Goal: Book appointment/travel/reservation

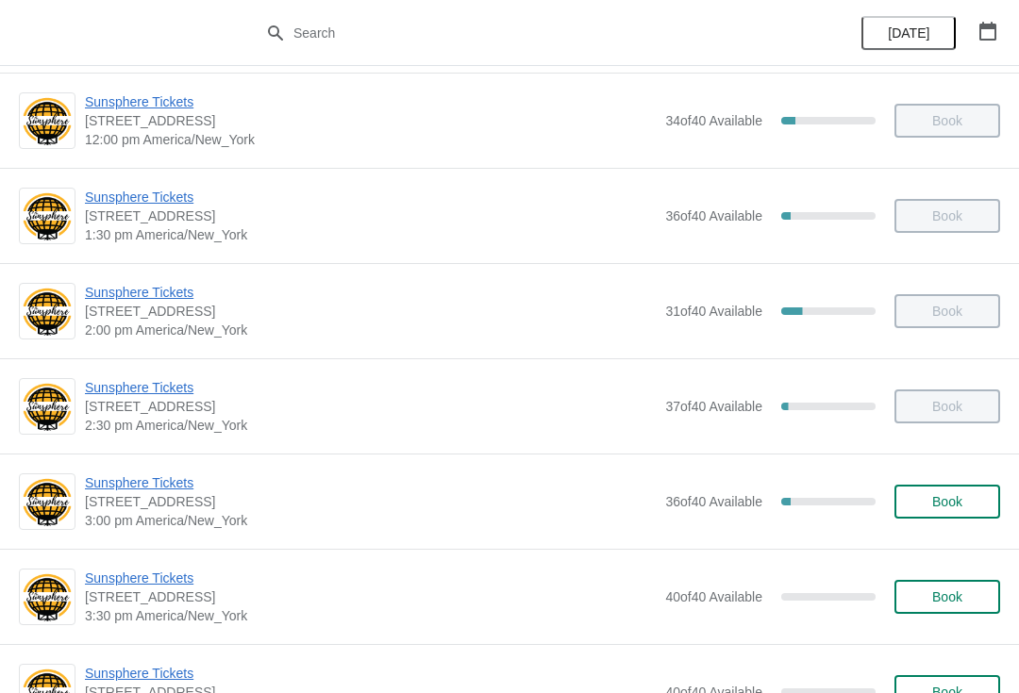
scroll to position [559, 0]
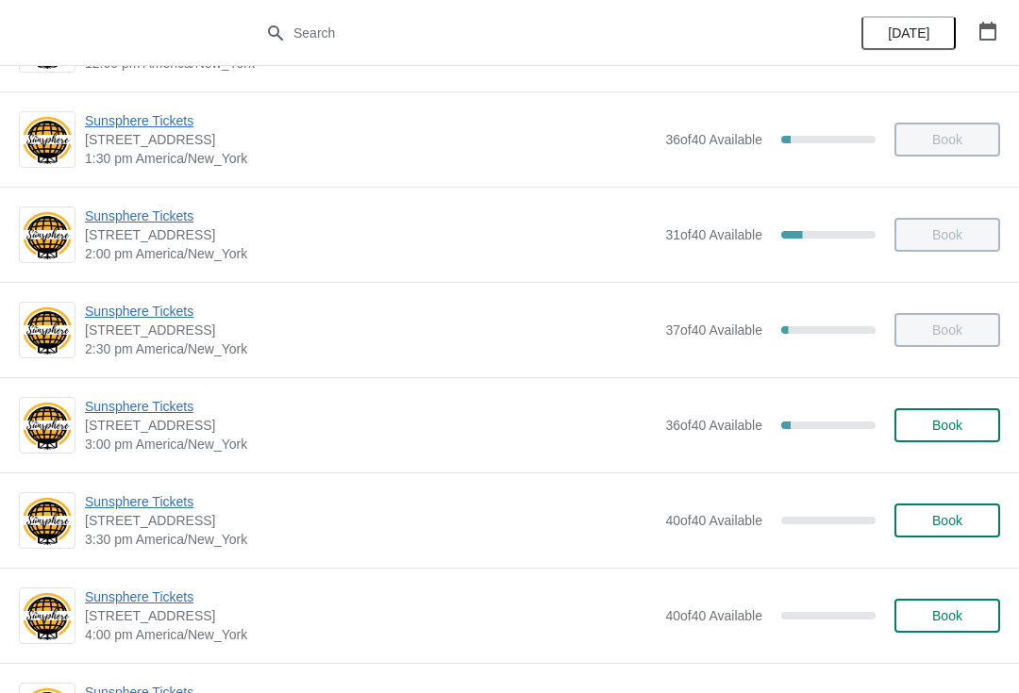
click at [961, 428] on span "Book" at bounding box center [947, 425] width 30 height 15
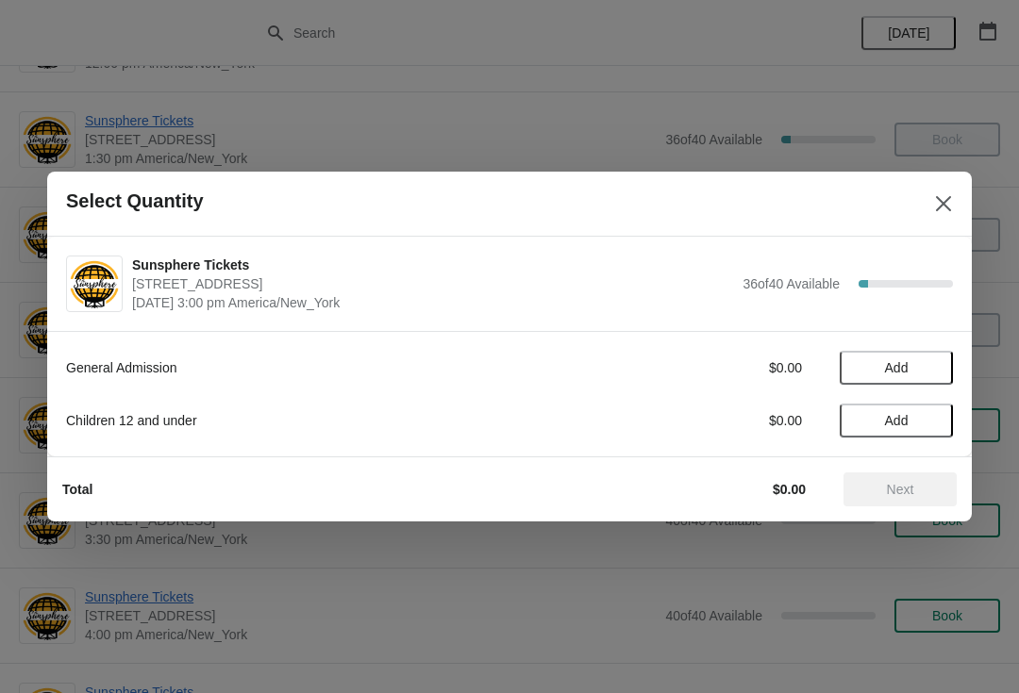
click at [932, 357] on button "Add" at bounding box center [896, 368] width 113 height 34
click at [934, 368] on icon at bounding box center [929, 369] width 20 height 20
click at [912, 493] on span "Next" at bounding box center [900, 489] width 27 height 15
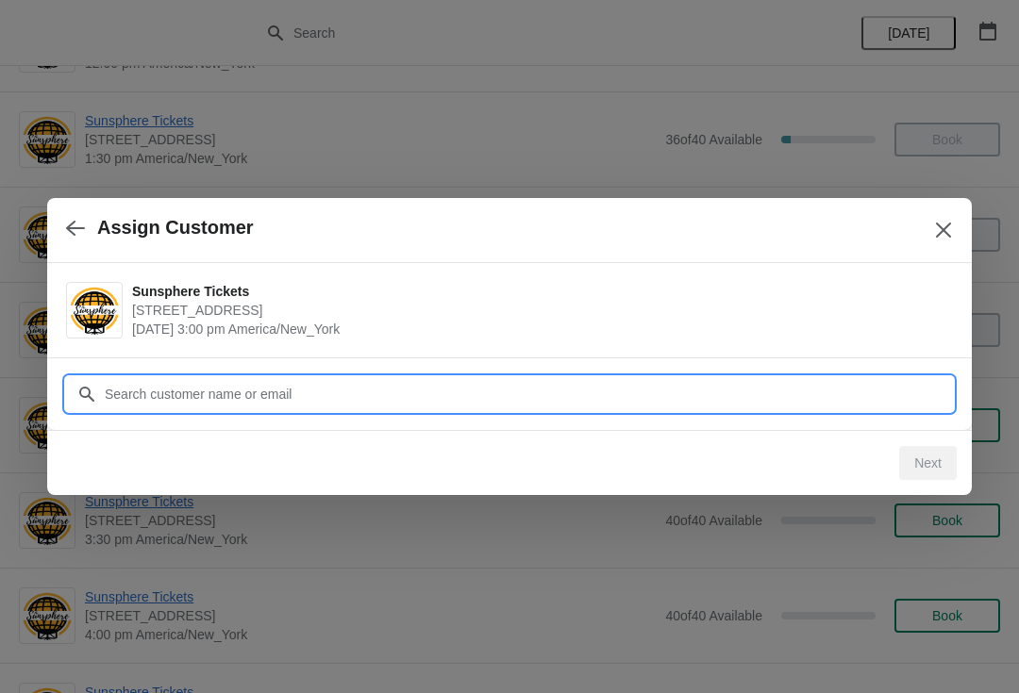
click at [910, 395] on input "Customer" at bounding box center [528, 394] width 849 height 34
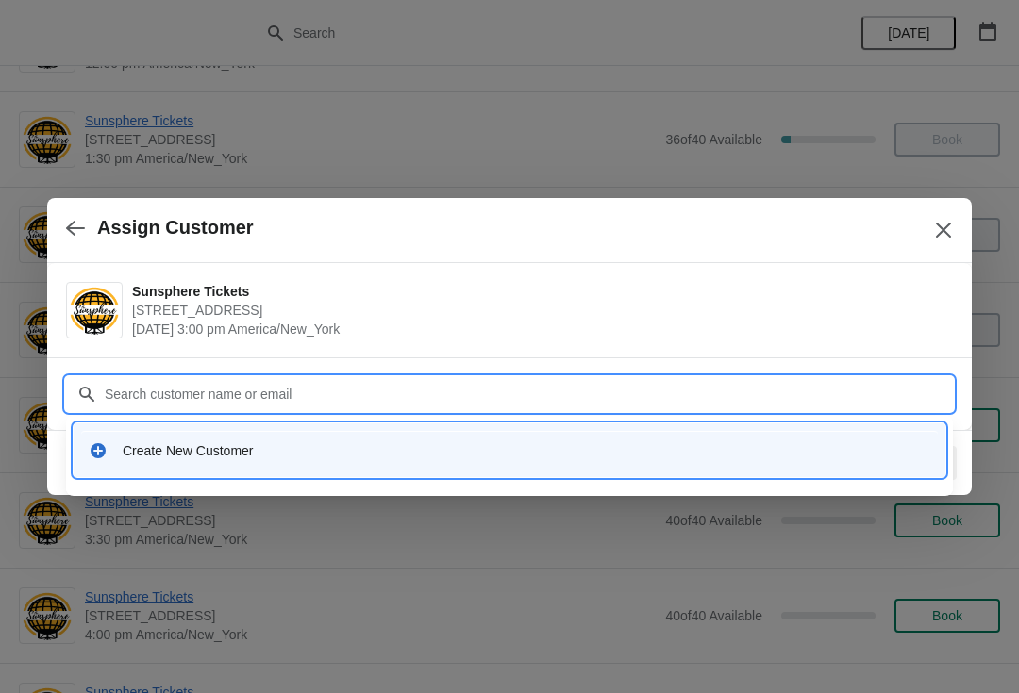
click at [231, 424] on div "Create New Customer" at bounding box center [510, 451] width 872 height 54
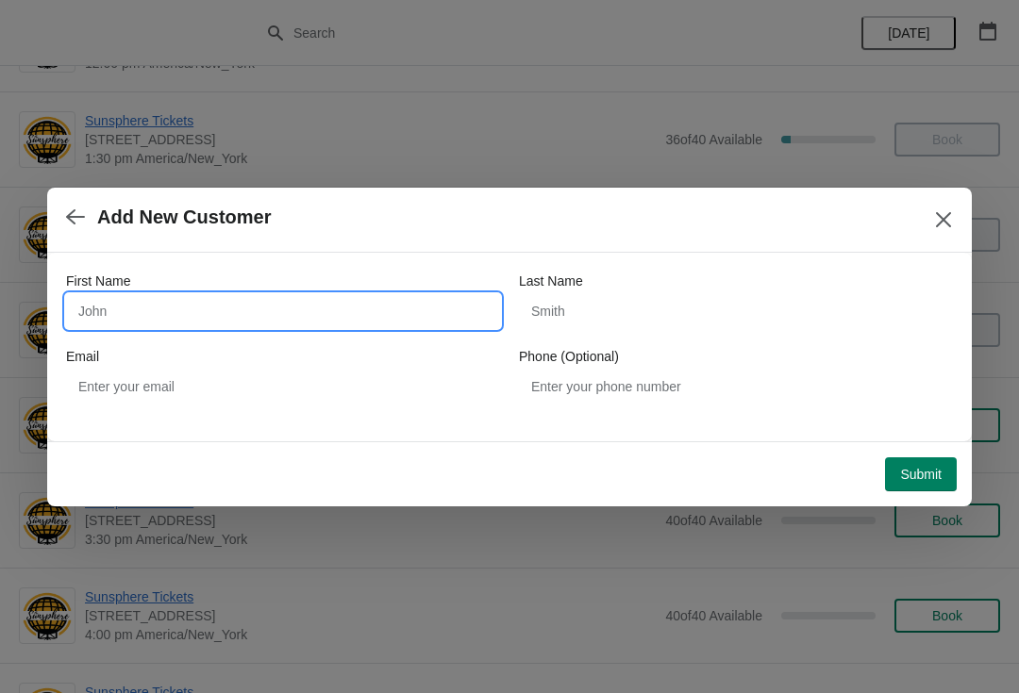
click at [213, 305] on input "First Name" at bounding box center [283, 311] width 434 height 34
type input "Walkin"
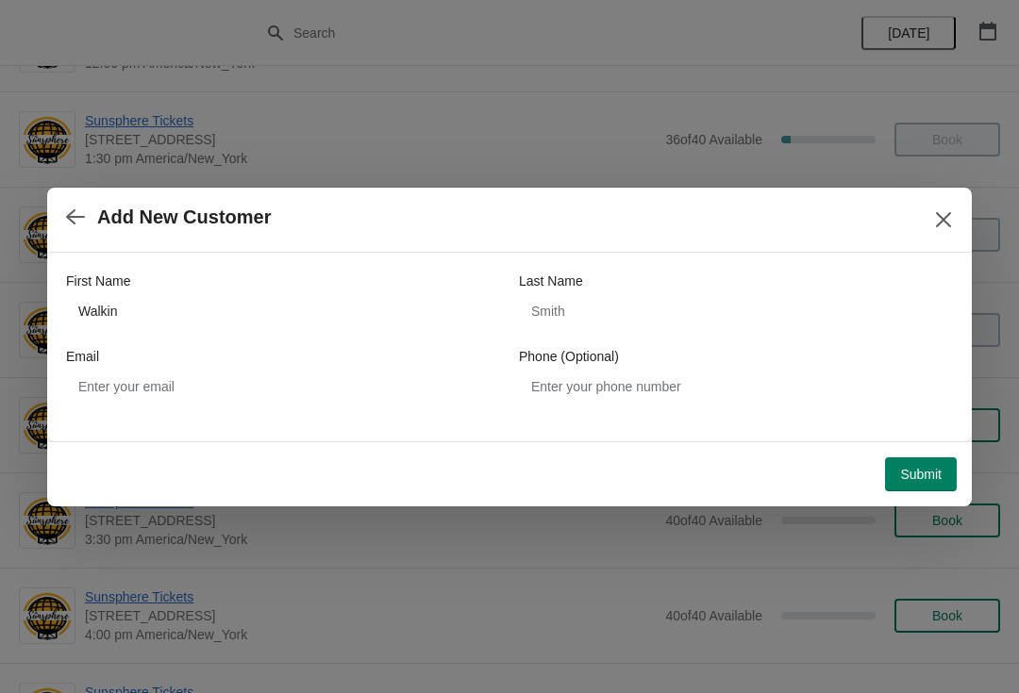
click at [945, 473] on button "Submit" at bounding box center [921, 475] width 72 height 34
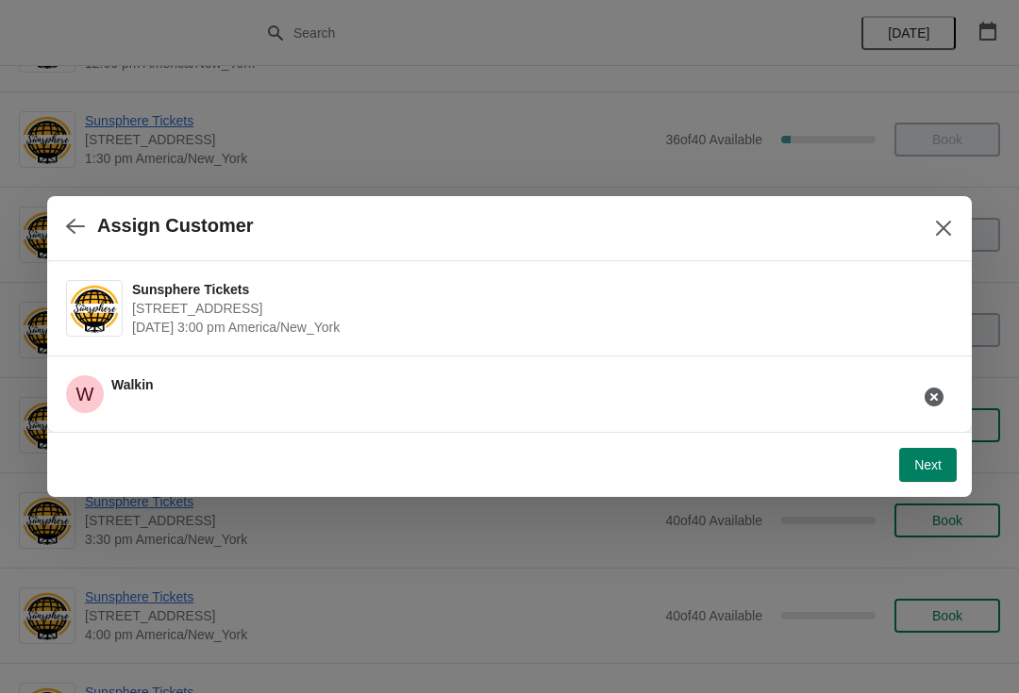
click at [926, 468] on span "Next" at bounding box center [927, 465] width 27 height 15
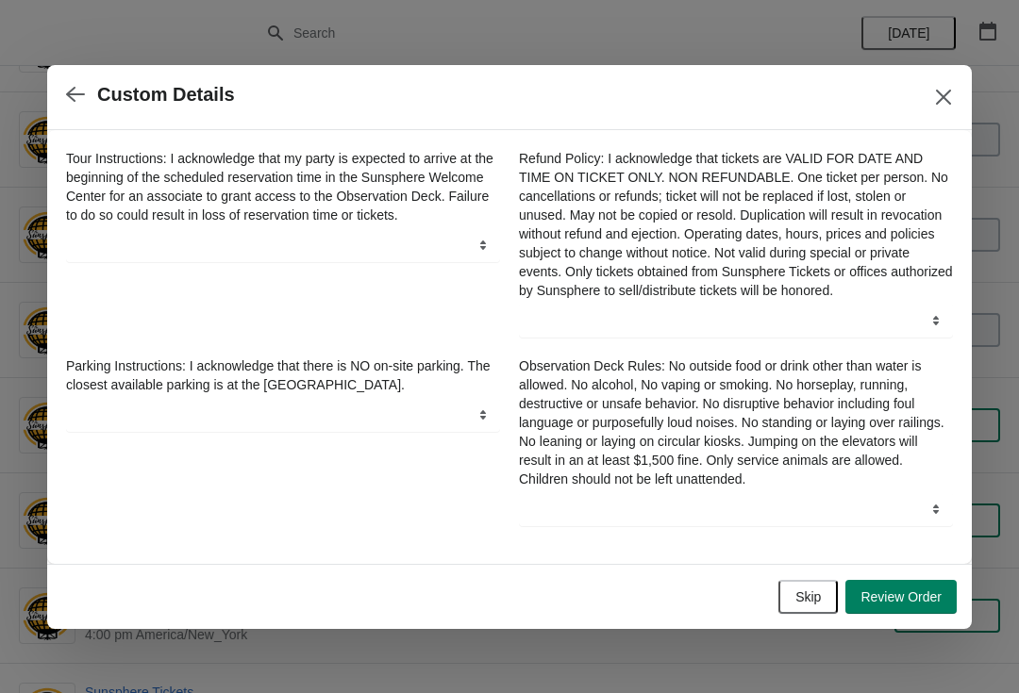
click at [804, 605] on span "Skip" at bounding box center [807, 597] width 25 height 15
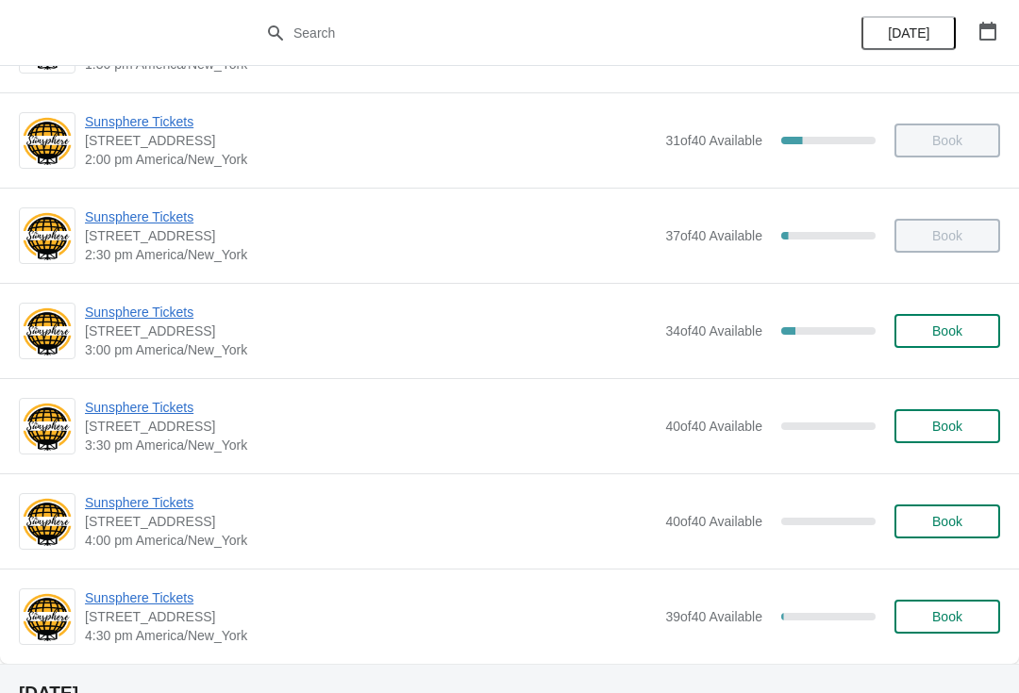
scroll to position [652, 0]
click at [953, 327] on span "Book" at bounding box center [947, 332] width 30 height 15
